Goal: Task Accomplishment & Management: Use online tool/utility

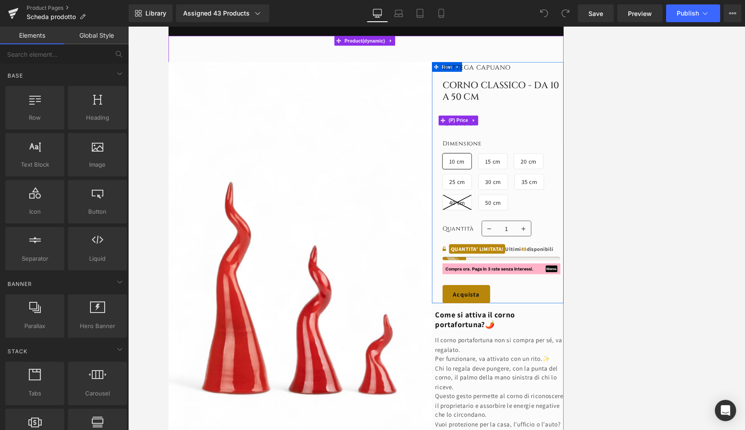
scroll to position [307, 0]
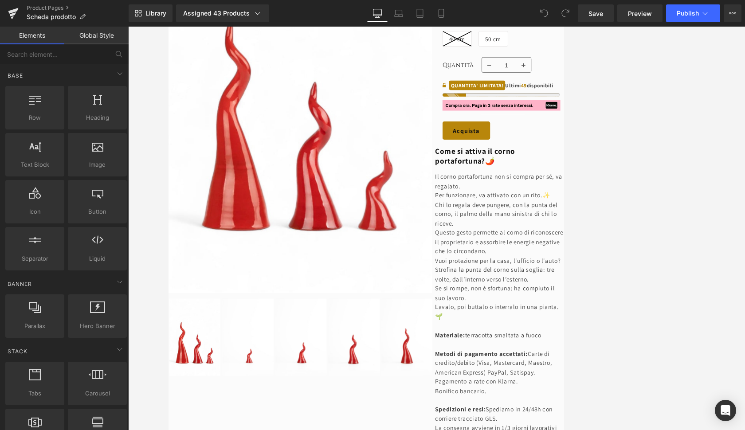
click at [510, 161] on div at bounding box center [436, 229] width 617 height 404
click at [403, 19] on div "Desktop Laptop Tablet Mobile" at bounding box center [409, 13] width 85 height 18
drag, startPoint x: 404, startPoint y: 16, endPoint x: 409, endPoint y: 16, distance: 4.9
click at [409, 16] on link "Laptop" at bounding box center [398, 13] width 21 height 18
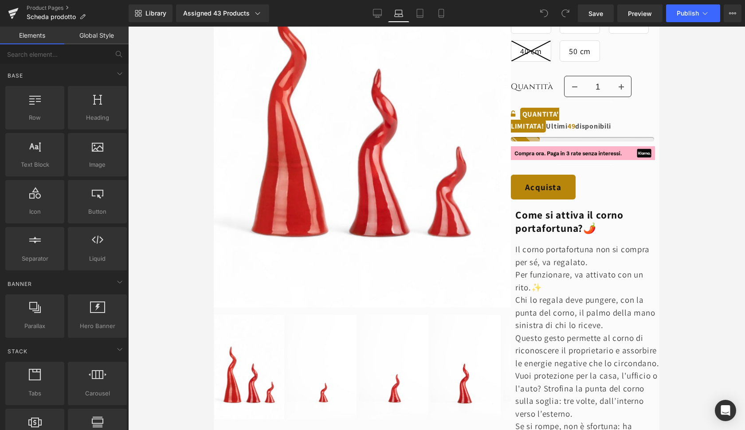
scroll to position [1230, 0]
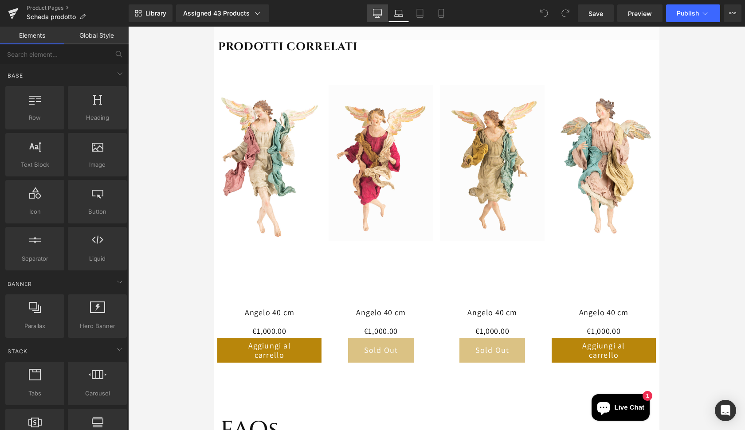
click at [387, 16] on link "Desktop" at bounding box center [377, 13] width 21 height 18
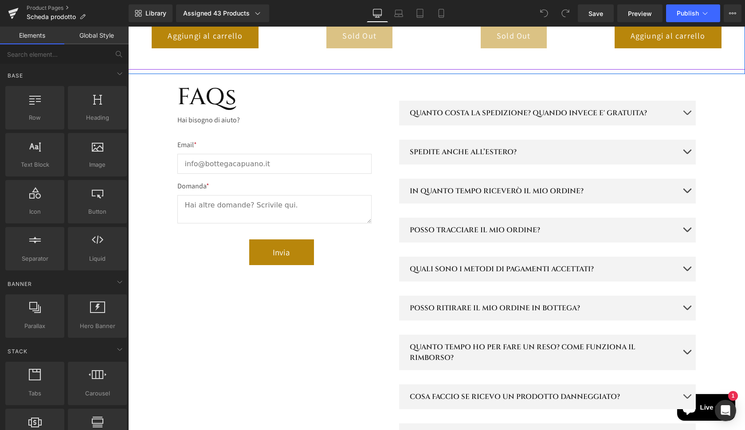
scroll to position [1411, 0]
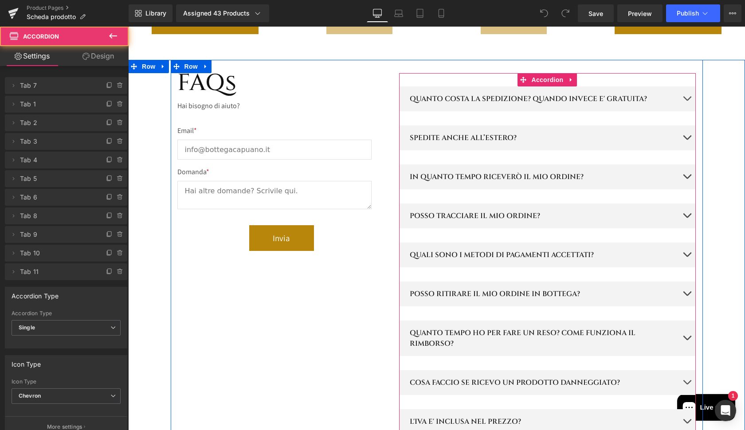
click at [510, 87] on button "button" at bounding box center [687, 99] width 18 height 25
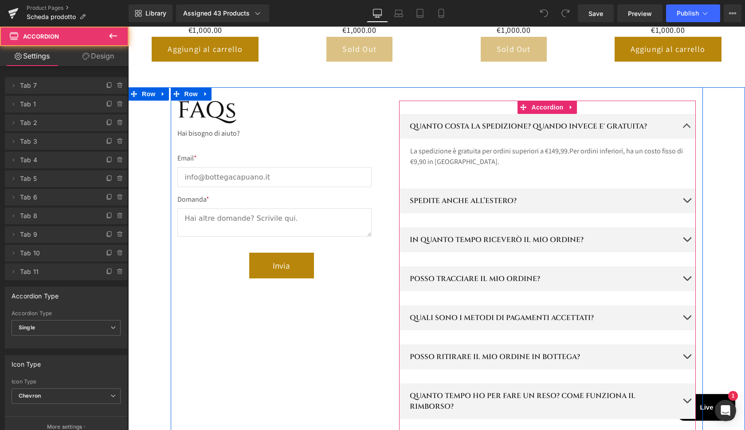
click at [510, 228] on button "button" at bounding box center [687, 240] width 18 height 25
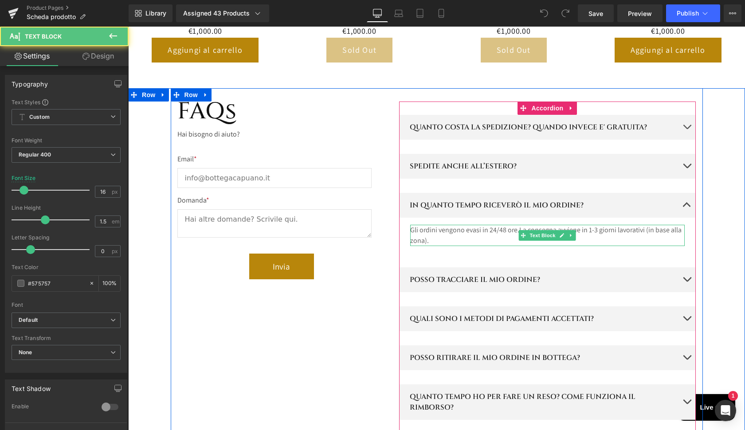
click at [497, 225] on p "Gli ordini vengono evasi in 24/48 ore. La consegna avviene in 1-3 giorni lavora…" at bounding box center [547, 235] width 275 height 21
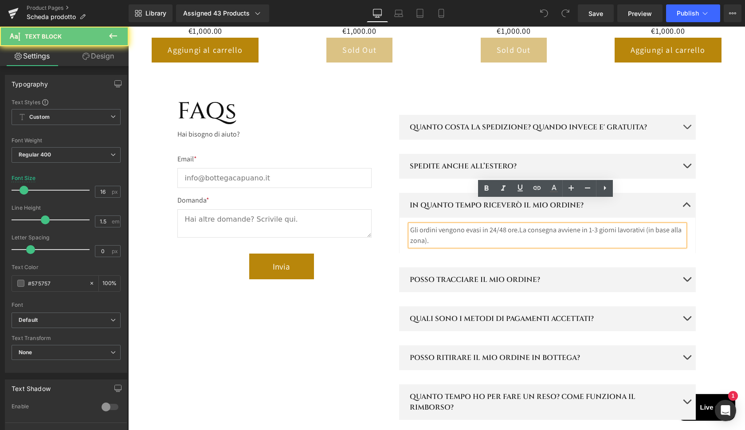
click at [457, 225] on p "Gli ordini vengono evasi in 24/48 ore. La consegna avviene in 1-3 giorni lavora…" at bounding box center [547, 235] width 275 height 21
drag, startPoint x: 592, startPoint y: 206, endPoint x: 606, endPoint y: 212, distance: 14.9
click at [510, 225] on span "La consegna avviene in 1-3 giorni lavorativi (in base alla zona)." at bounding box center [545, 235] width 271 height 20
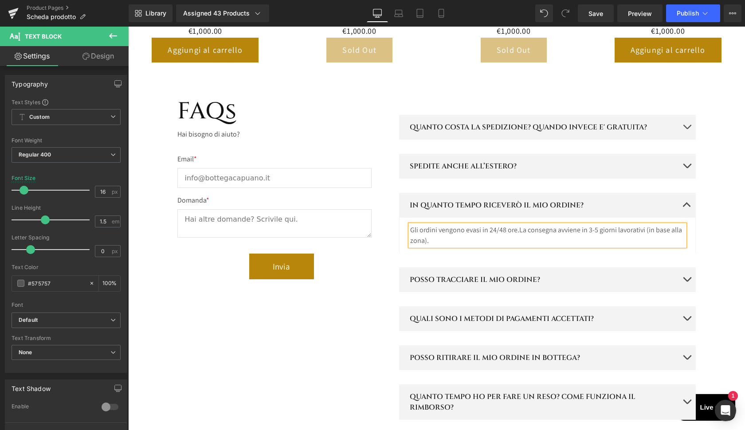
click at [510, 208] on div "FAQs Heading Hai bisogno di aiuto? Text Block Email * Text Block Email Field Do…" at bounding box center [436, 341] width 617 height 506
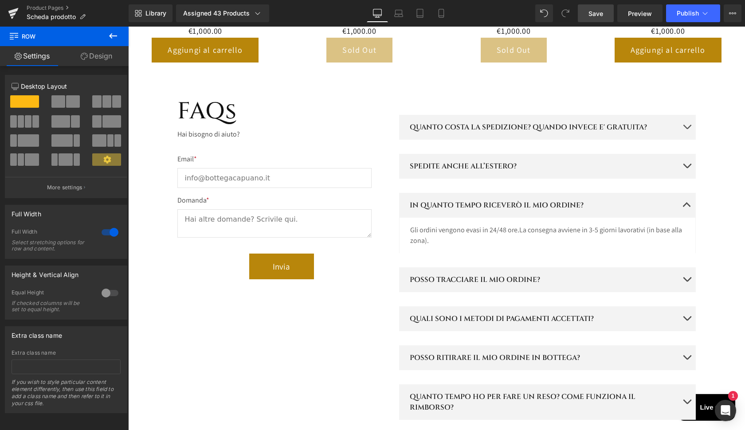
click at [510, 15] on link "Save" at bounding box center [596, 13] width 36 height 18
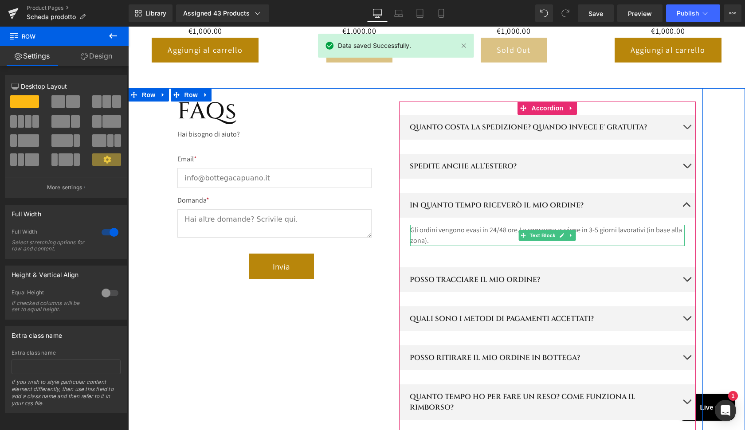
click at [510, 225] on span "La consegna avviene in 3-5 giorni lavorativi (in base alla zona)." at bounding box center [546, 235] width 272 height 20
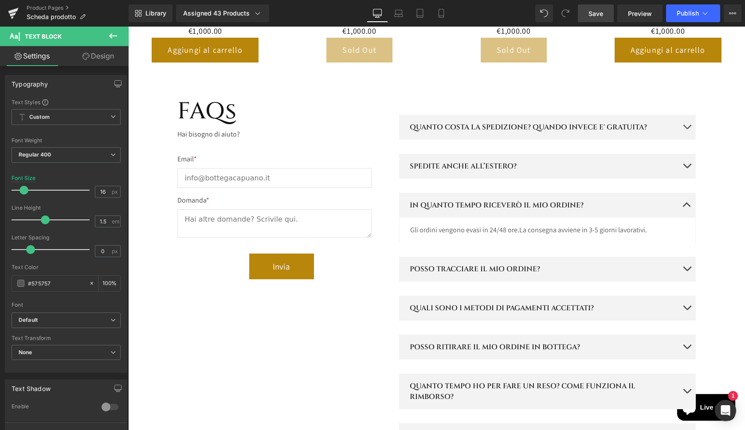
drag, startPoint x: 586, startPoint y: 14, endPoint x: 590, endPoint y: 18, distance: 5.1
click at [510, 15] on link "Save" at bounding box center [596, 13] width 36 height 18
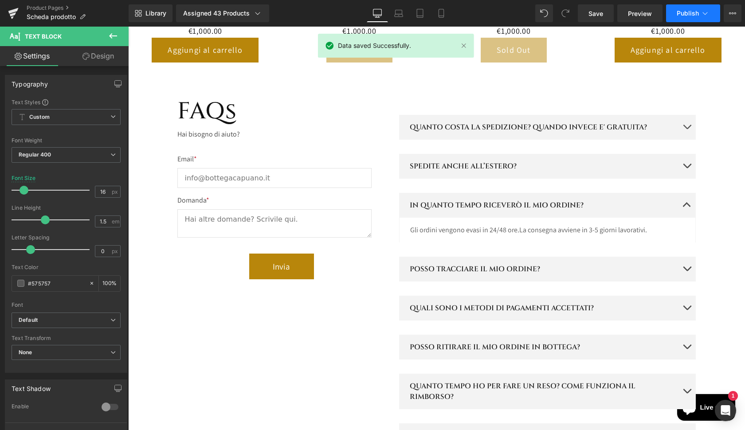
click at [510, 15] on span "Publish" at bounding box center [688, 13] width 22 height 7
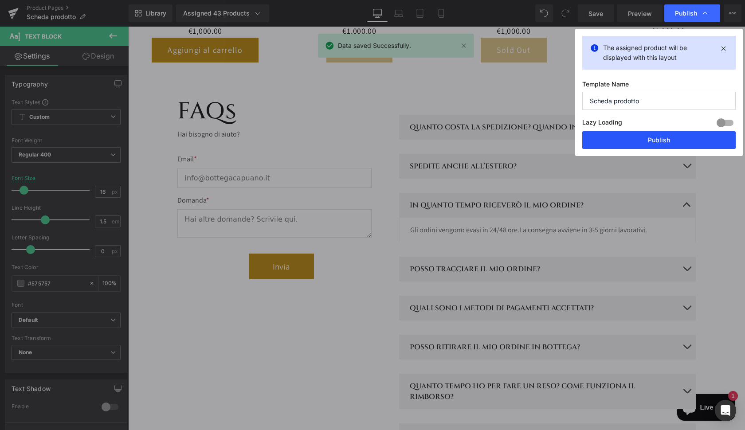
drag, startPoint x: 644, startPoint y: 142, endPoint x: 533, endPoint y: 115, distance: 113.9
click at [510, 142] on button "Publish" at bounding box center [658, 140] width 153 height 18
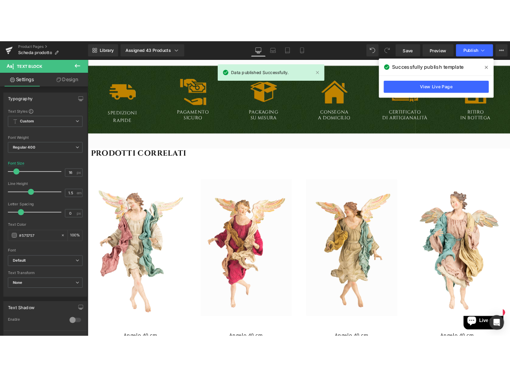
scroll to position [955, 0]
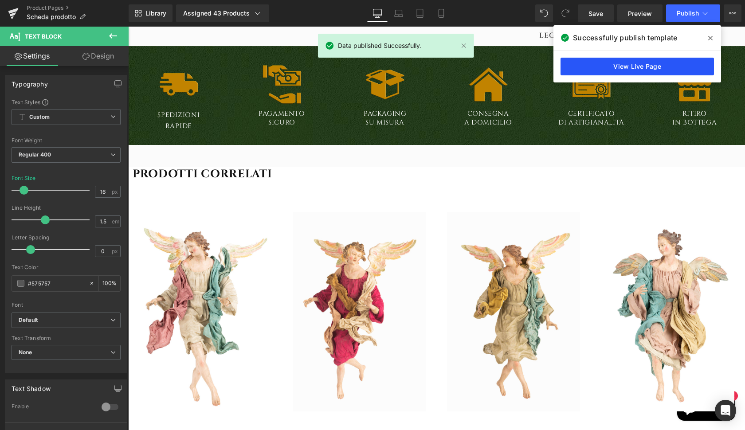
click at [510, 67] on link "View Live Page" at bounding box center [637, 67] width 153 height 18
